Goal: Information Seeking & Learning: Learn about a topic

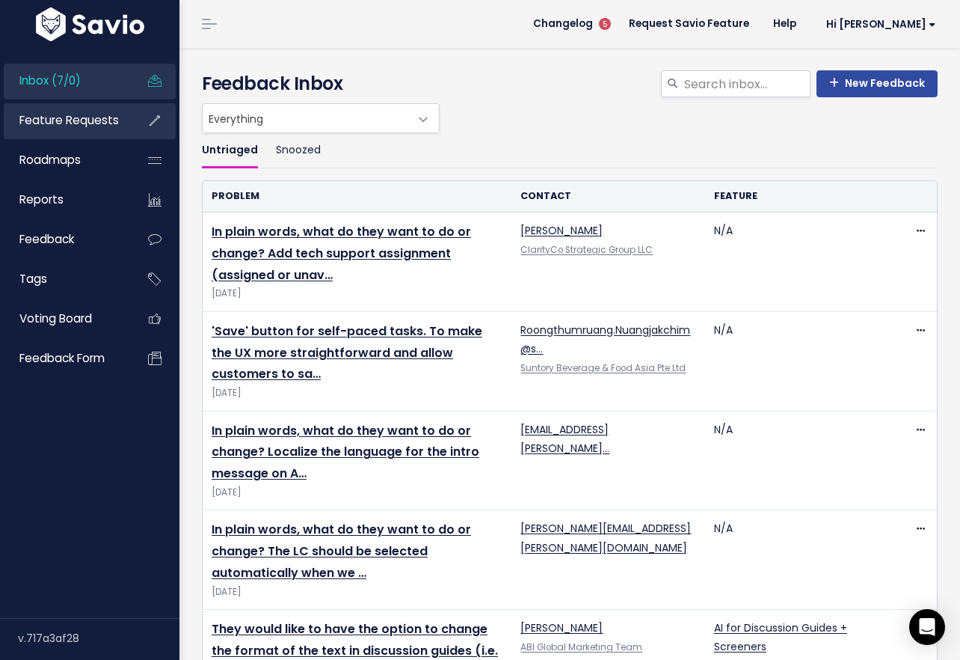
click at [103, 117] on span "Feature Requests" at bounding box center [68, 120] width 99 height 16
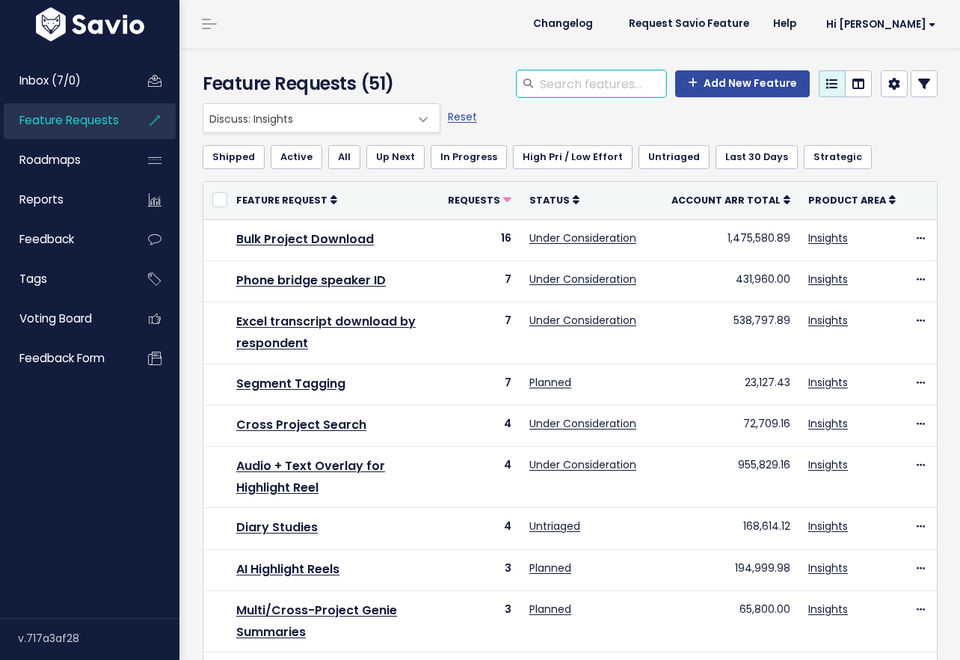
click at [599, 82] on input "search" at bounding box center [603, 83] width 128 height 27
type input "downloads"
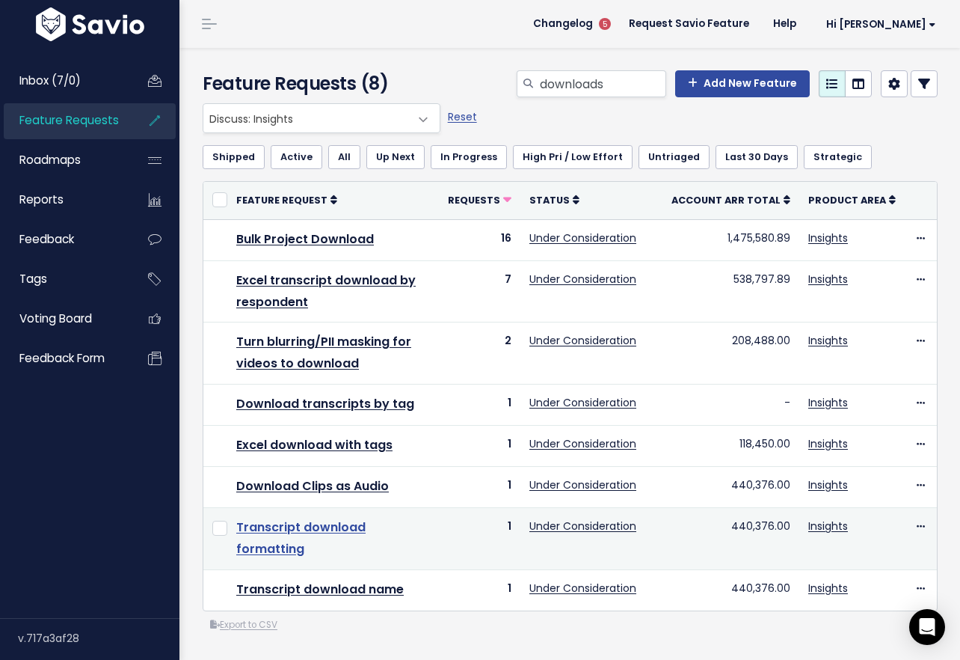
click at [366, 532] on link "Transcript download formatting" at bounding box center [300, 537] width 129 height 39
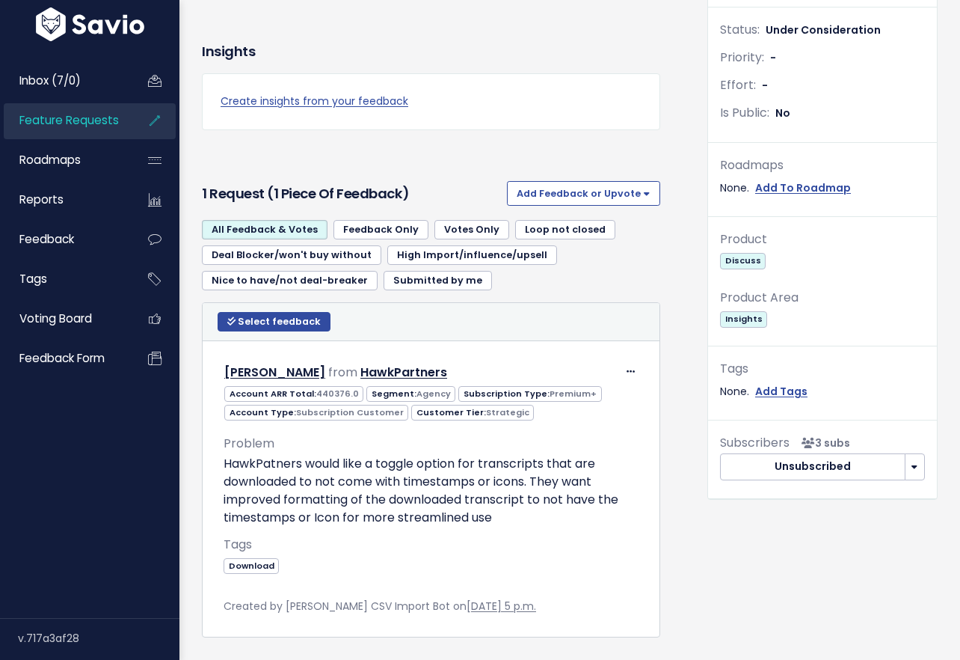
scroll to position [375, 0]
